Goal: Navigation & Orientation: Go to known website

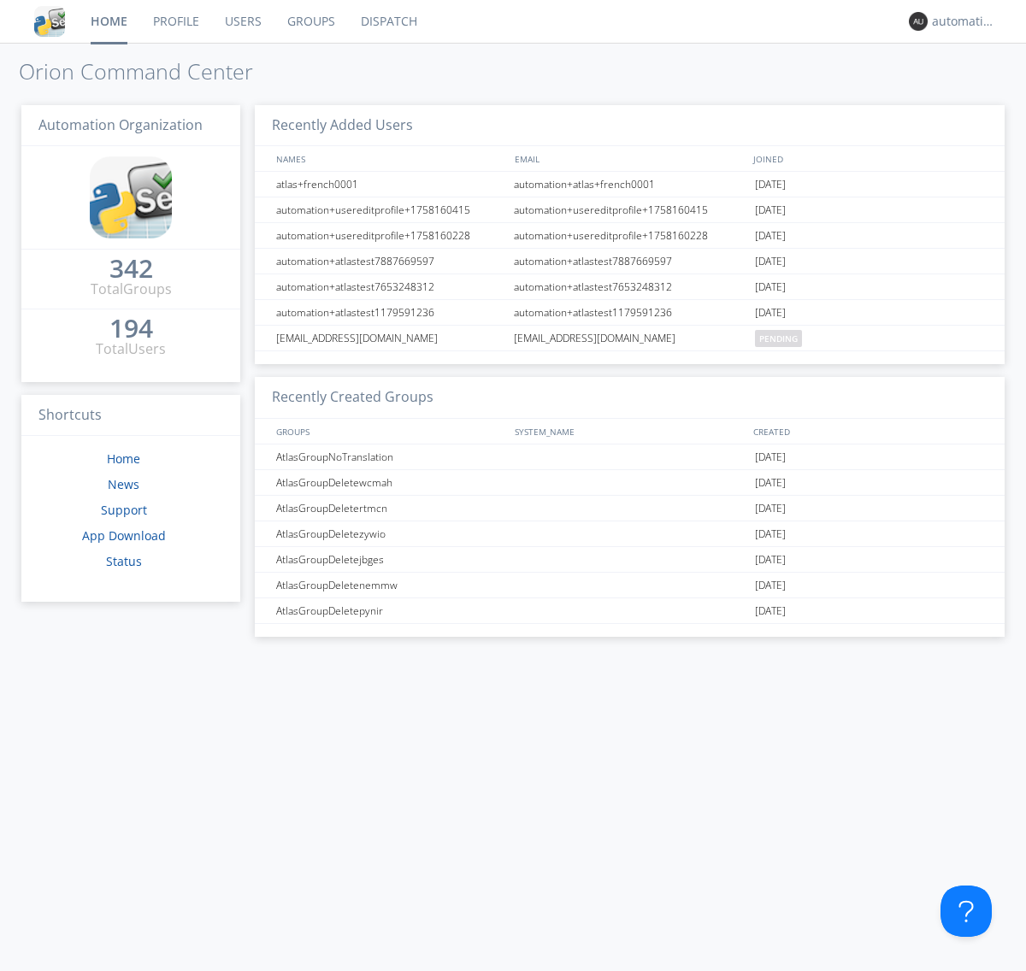
click at [387, 21] on link "Dispatch" at bounding box center [389, 21] width 82 height 43
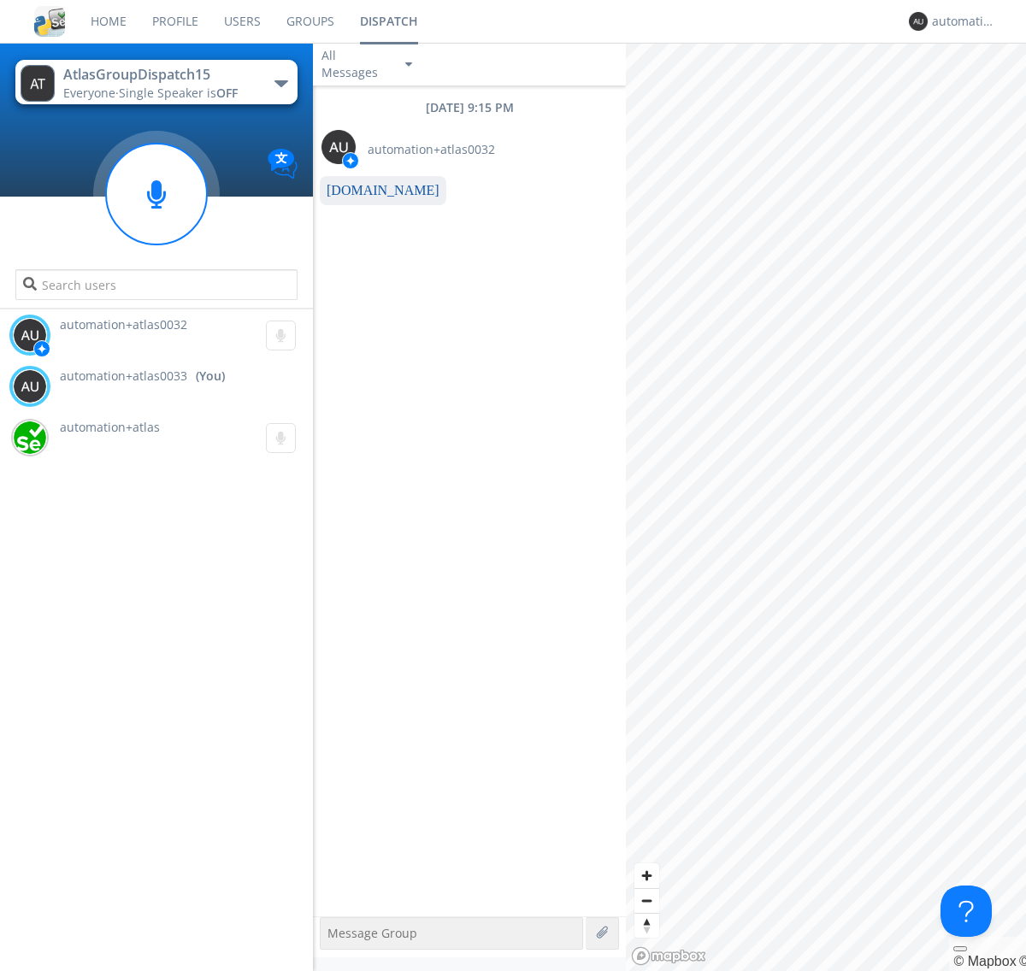
click at [374, 191] on link "[DOMAIN_NAME]" at bounding box center [382, 190] width 113 height 15
type textarea "[URL][DOMAIN_NAME]"
click at [959, 21] on div "automation+atlas0033" at bounding box center [964, 21] width 64 height 17
click at [972, 90] on div "Log Out" at bounding box center [972, 90] width 88 height 31
